Goal: Information Seeking & Learning: Learn about a topic

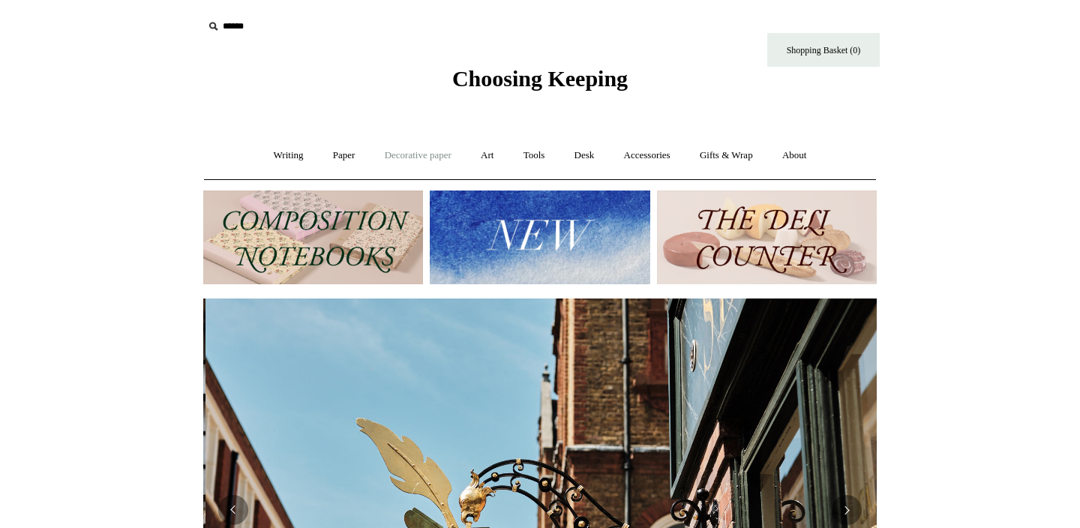
scroll to position [0, 674]
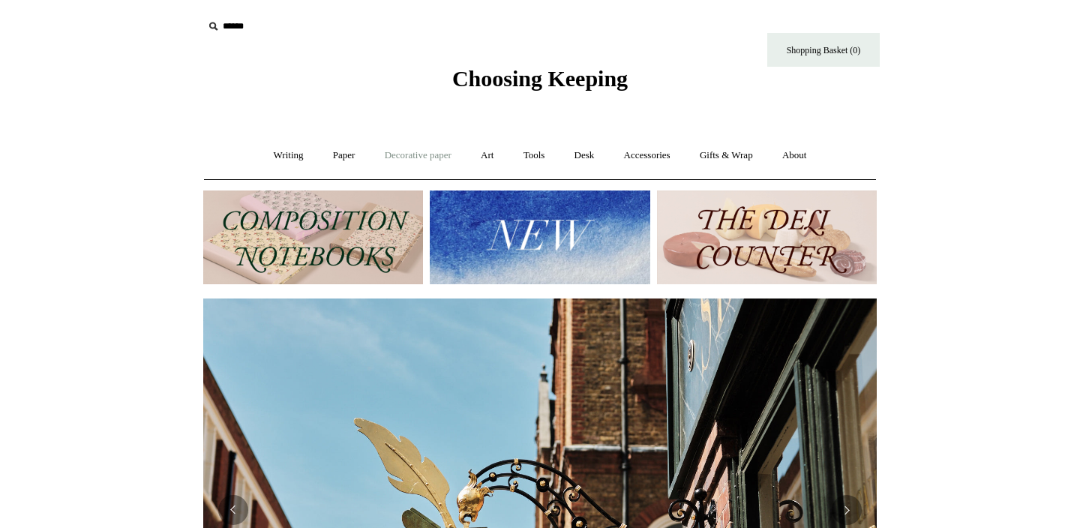
click at [389, 156] on link "Decorative paper +" at bounding box center [418, 156] width 94 height 40
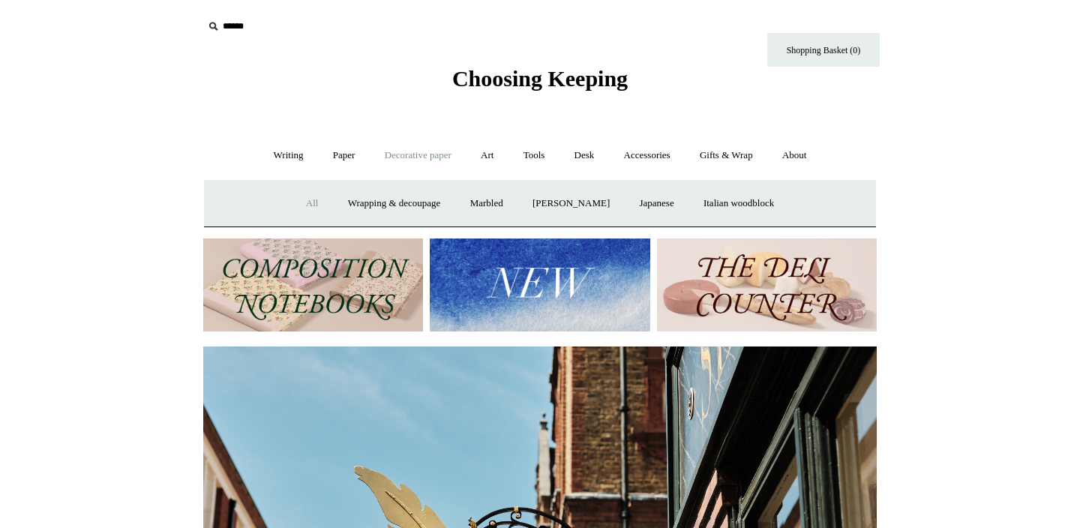
click at [300, 199] on link "All" at bounding box center [313, 204] width 40 height 40
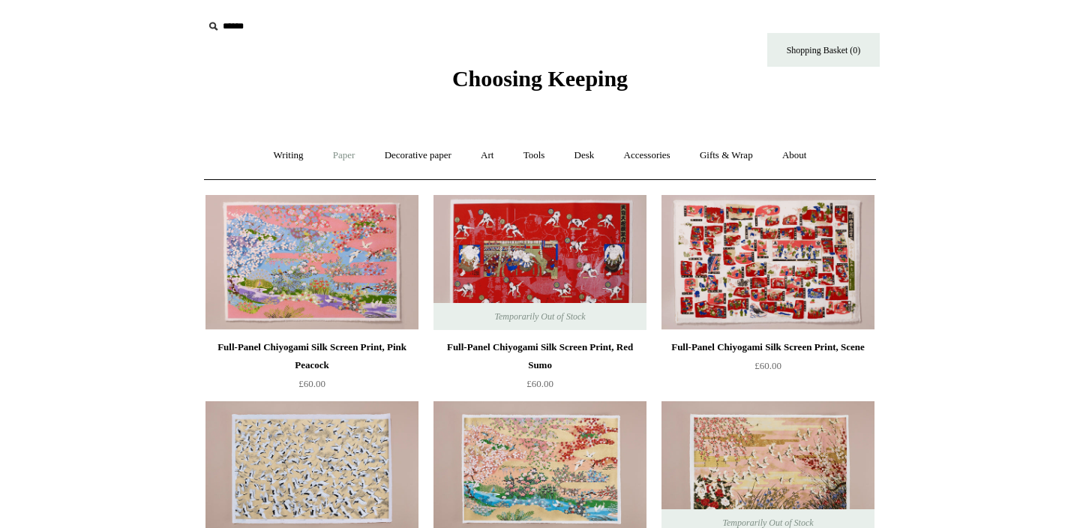
click at [333, 155] on link "Paper +" at bounding box center [345, 156] width 50 height 40
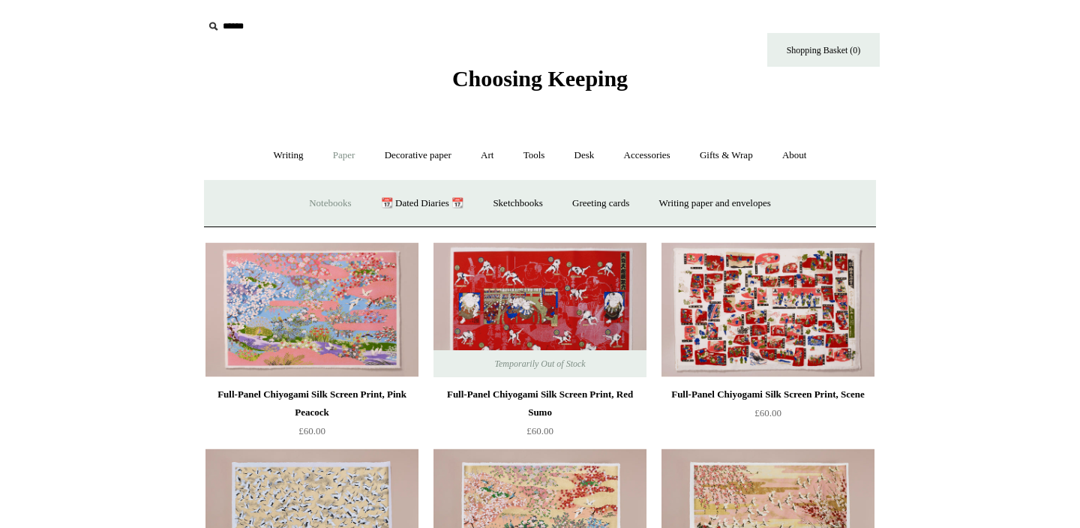
click at [323, 204] on link "Notebooks +" at bounding box center [330, 204] width 69 height 40
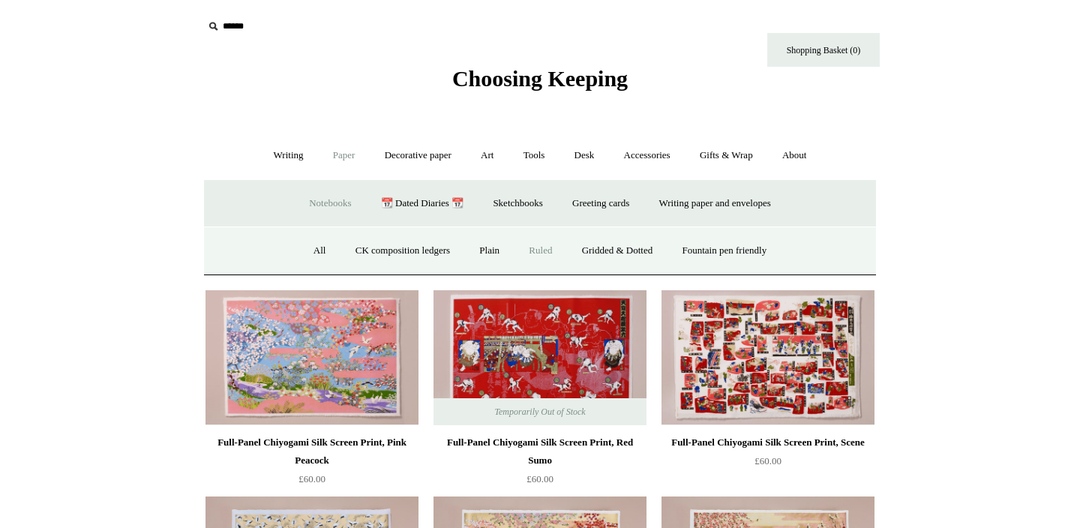
click at [542, 251] on link "Ruled" at bounding box center [540, 251] width 50 height 40
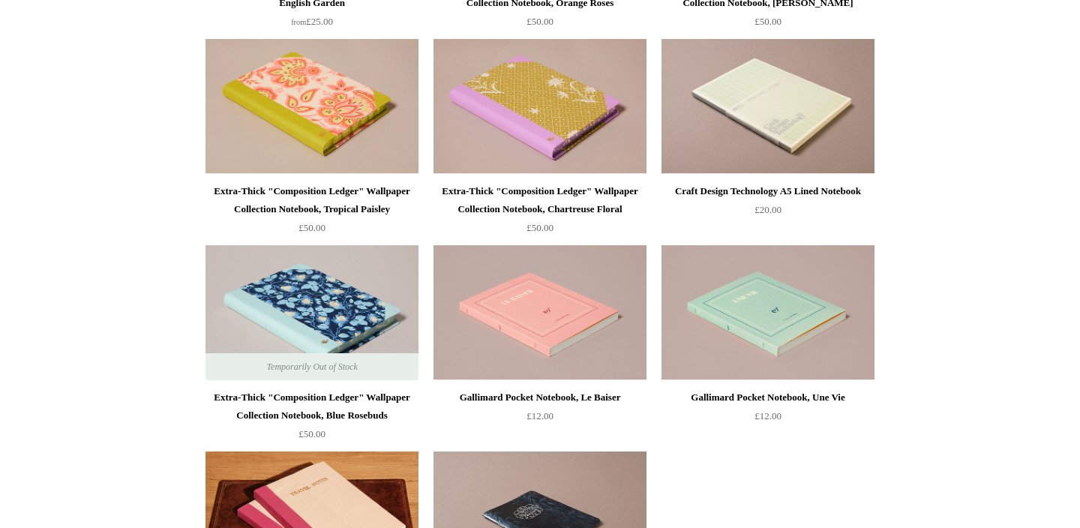
scroll to position [2739, 0]
